Goal: Find specific page/section: Find specific page/section

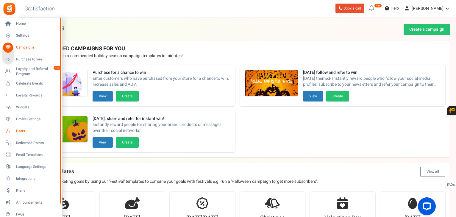
click at [18, 48] on link "Users" at bounding box center [30, 131] width 57 height 10
click at [19, 132] on span "Users" at bounding box center [37, 131] width 42 height 5
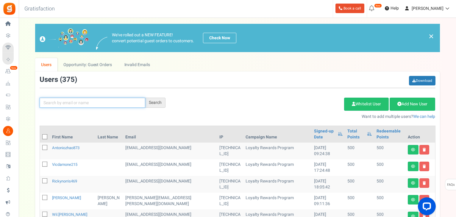
click at [130, 102] on input "text" at bounding box center [93, 103] width 106 height 10
type input "hwang"
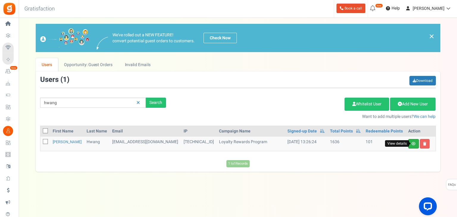
click at [413, 144] on icon at bounding box center [414, 144] width 4 height 4
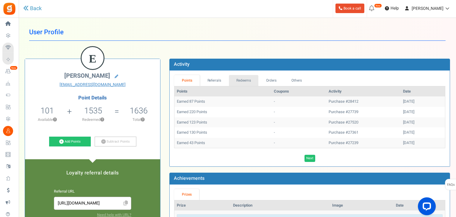
click at [242, 79] on link "Redeems" at bounding box center [244, 80] width 30 height 11
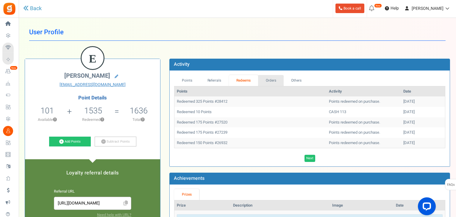
click at [266, 82] on link "Orders" at bounding box center [271, 80] width 26 height 11
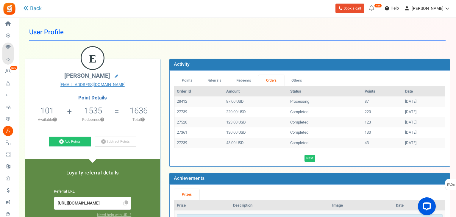
drag, startPoint x: 33, startPoint y: 119, endPoint x: 13, endPoint y: 116, distance: 20.5
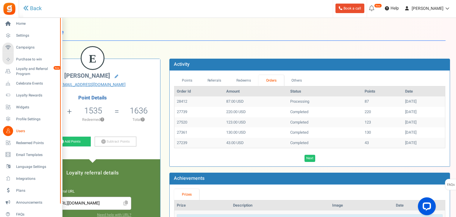
click at [1, 119] on li "Profile Settings" at bounding box center [31, 119] width 62 height 12
drag, startPoint x: 1, startPoint y: 119, endPoint x: 12, endPoint y: 123, distance: 11.9
click at [12, 123] on link "Profile Settings" at bounding box center [30, 119] width 57 height 10
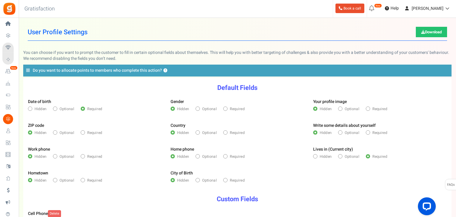
click at [12, 123] on div "Home Settings Campaigns Purchase to win Loyalty and Referral Program New Celebr…" at bounding box center [228, 153] width 456 height 271
click at [12, 123] on link "Profile Settings" at bounding box center [9, 119] width 14 height 10
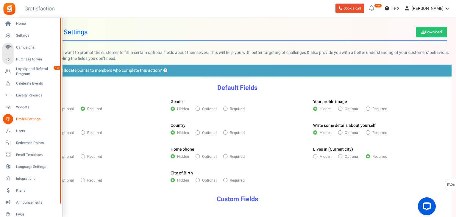
click at [12, 123] on link "Profile Settings" at bounding box center [30, 119] width 57 height 10
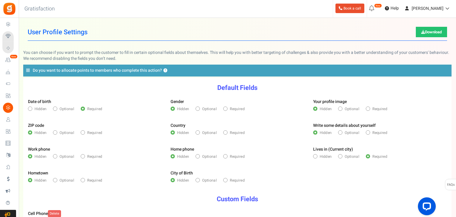
click at [118, 35] on h1 "User Profile Settings Download" at bounding box center [237, 32] width 419 height 17
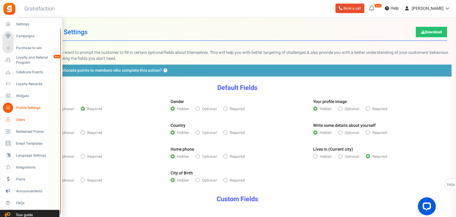
click at [15, 120] on link "Users" at bounding box center [30, 120] width 57 height 10
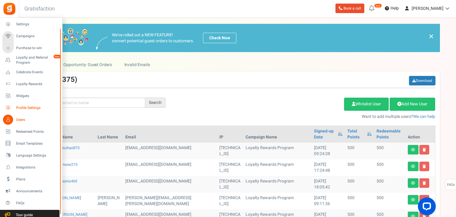
click at [33, 111] on link "Profile Settings" at bounding box center [30, 108] width 57 height 10
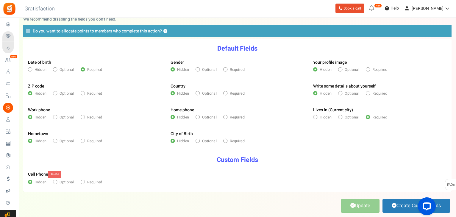
scroll to position [48, 0]
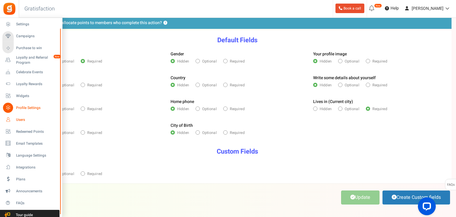
click at [20, 119] on span "Users" at bounding box center [37, 119] width 42 height 5
